Goal: Find specific page/section: Find specific page/section

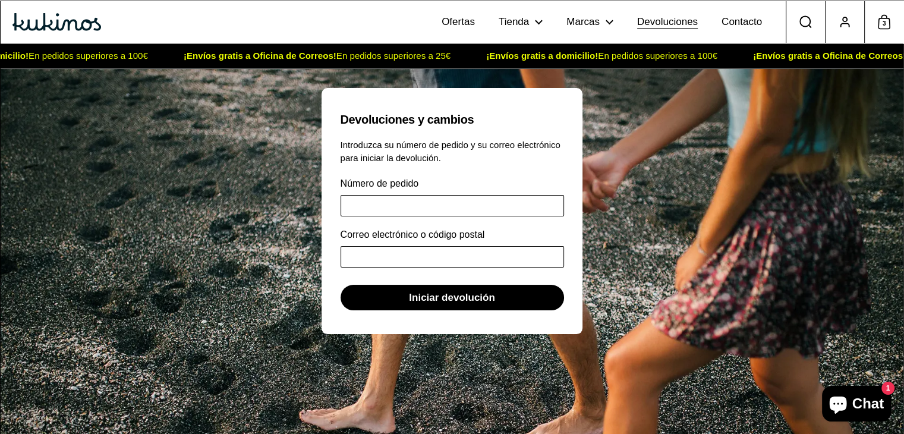
click at [672, 24] on span "Devoluciones" at bounding box center [667, 22] width 61 height 12
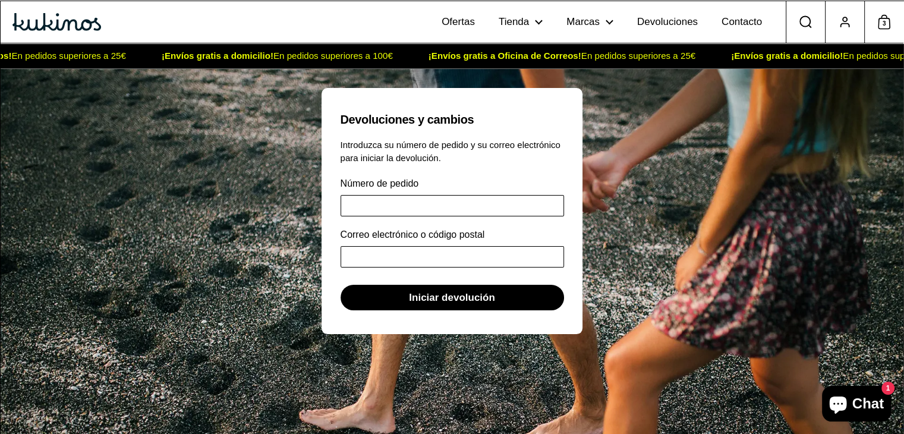
scroll to position [46, 0]
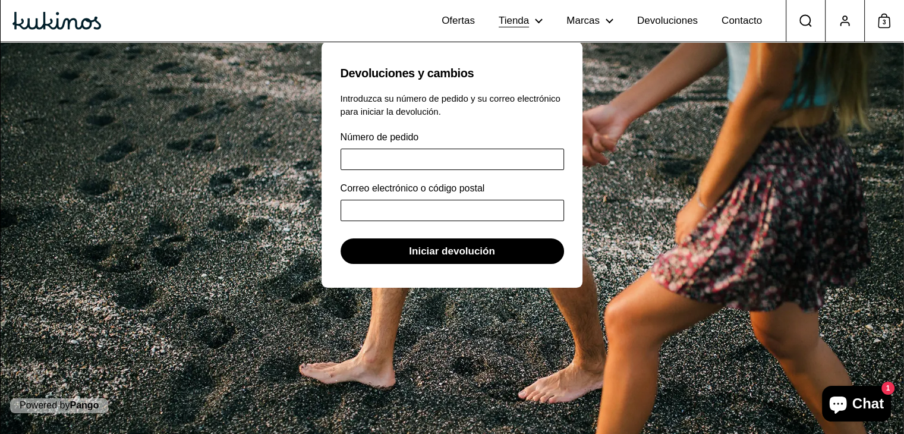
click at [541, 20] on icon at bounding box center [539, 20] width 8 height 5
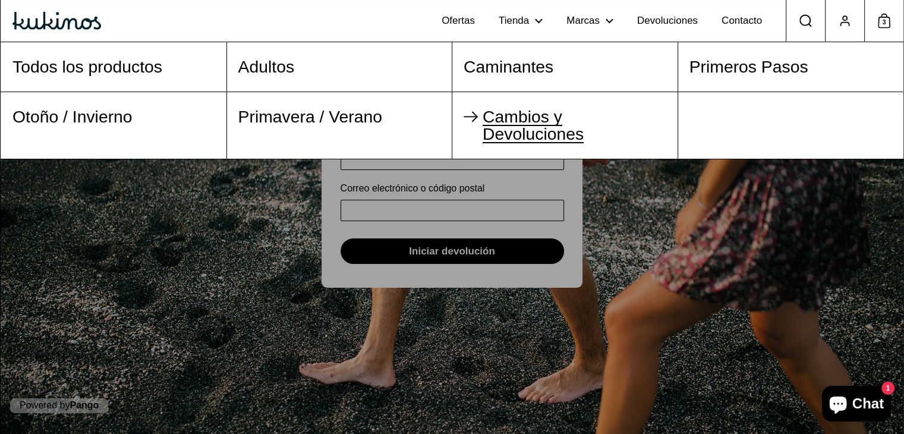
click at [506, 122] on span "Cambios y Devoluciones" at bounding box center [533, 125] width 101 height 36
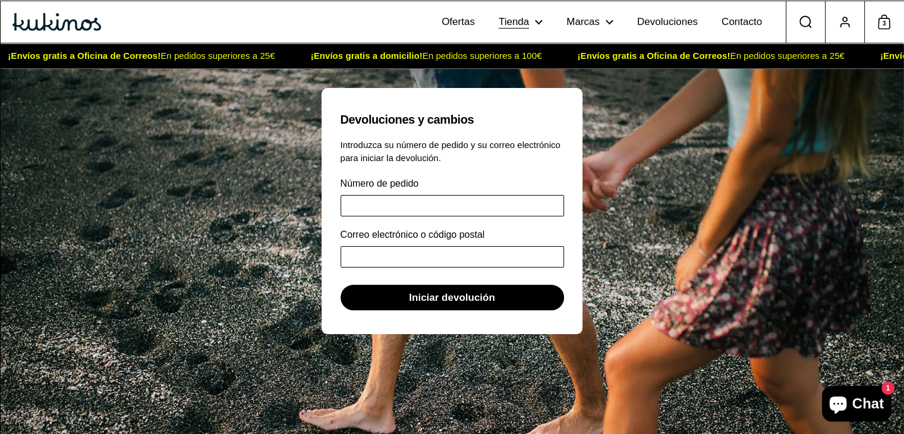
click at [523, 24] on span "Tienda" at bounding box center [514, 22] width 30 height 12
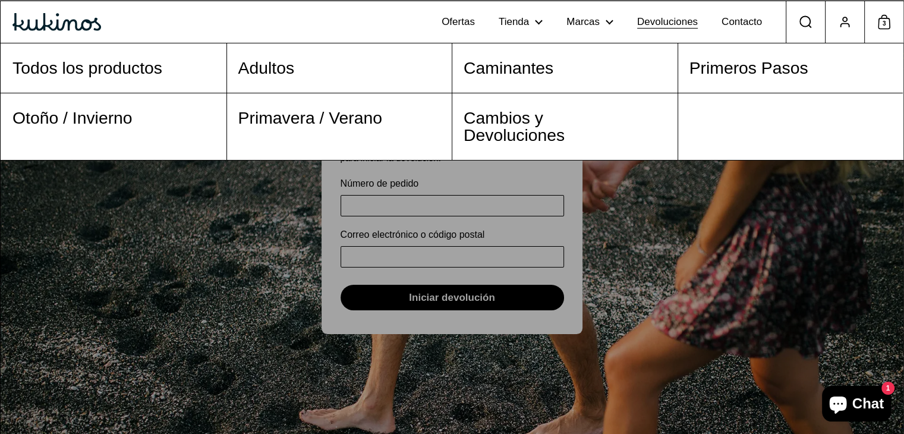
click at [672, 21] on span "Devoluciones" at bounding box center [667, 22] width 61 height 12
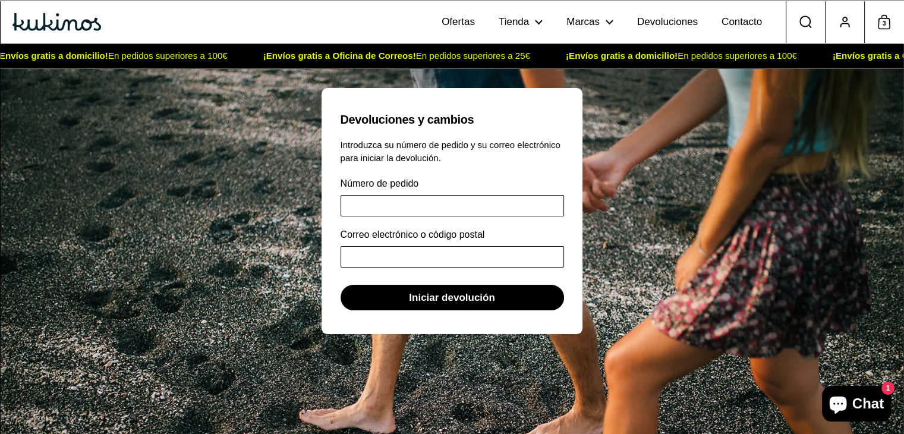
click at [46, 20] on img at bounding box center [56, 22] width 89 height 18
